Goal: Browse casually: Explore the website without a specific task or goal

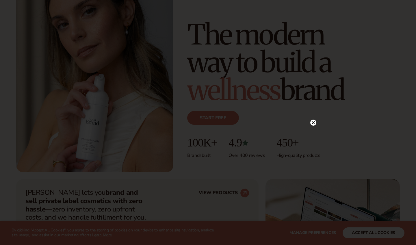
scroll to position [63, 0]
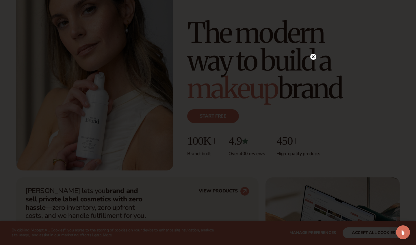
click at [313, 56] on circle at bounding box center [314, 57] width 6 height 6
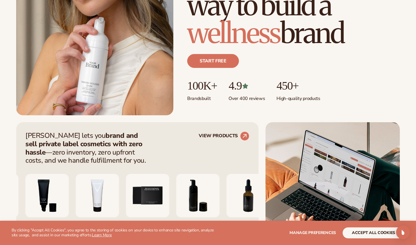
scroll to position [234, 0]
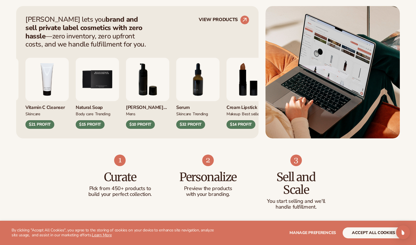
click at [169, 85] on img "6 / 9" at bounding box center [147, 79] width 43 height 43
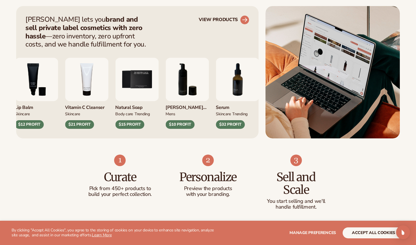
click at [246, 21] on icon at bounding box center [244, 19] width 5 height 5
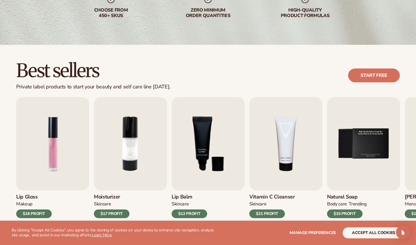
scroll to position [112, 0]
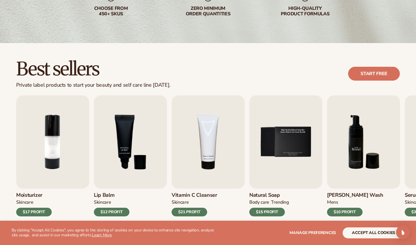
click at [359, 141] on img "6 / 9" at bounding box center [363, 141] width 73 height 93
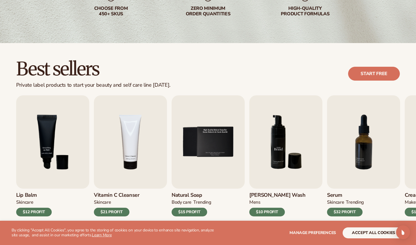
click at [296, 171] on img "6 / 9" at bounding box center [286, 141] width 73 height 93
click at [283, 155] on img "6 / 9" at bounding box center [286, 141] width 73 height 93
click at [272, 212] on div "$10 PROFIT" at bounding box center [268, 212] width 36 height 9
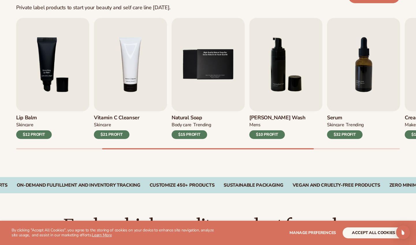
scroll to position [193, 0]
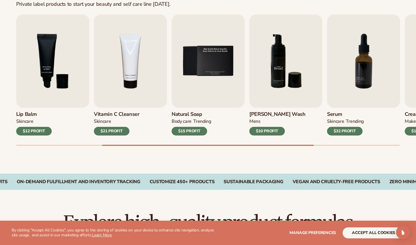
click at [278, 81] on img "6 / 9" at bounding box center [286, 60] width 73 height 93
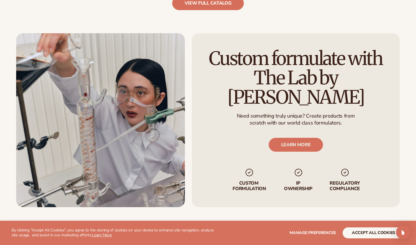
scroll to position [674, 0]
